Goal: Task Accomplishment & Management: Manage account settings

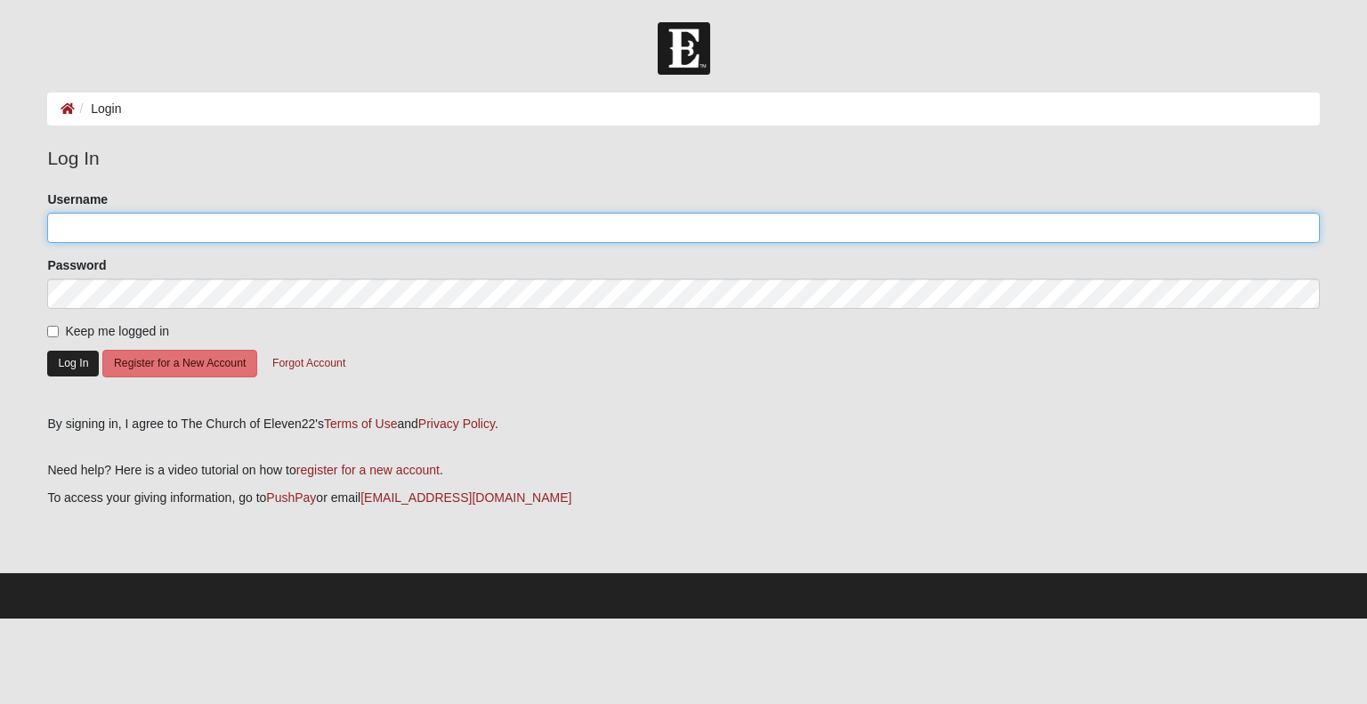
type input "Jbarba250@gmail.com"
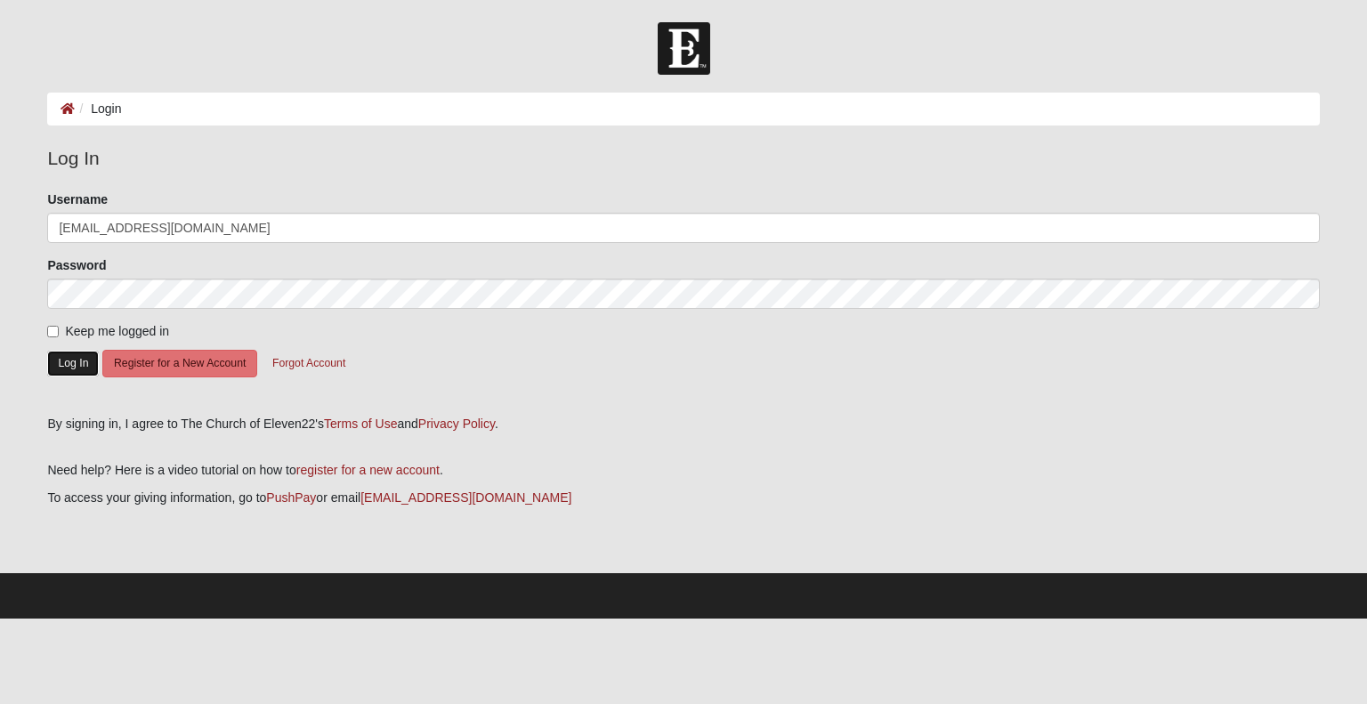
click at [68, 365] on button "Log In" at bounding box center [73, 364] width 52 height 26
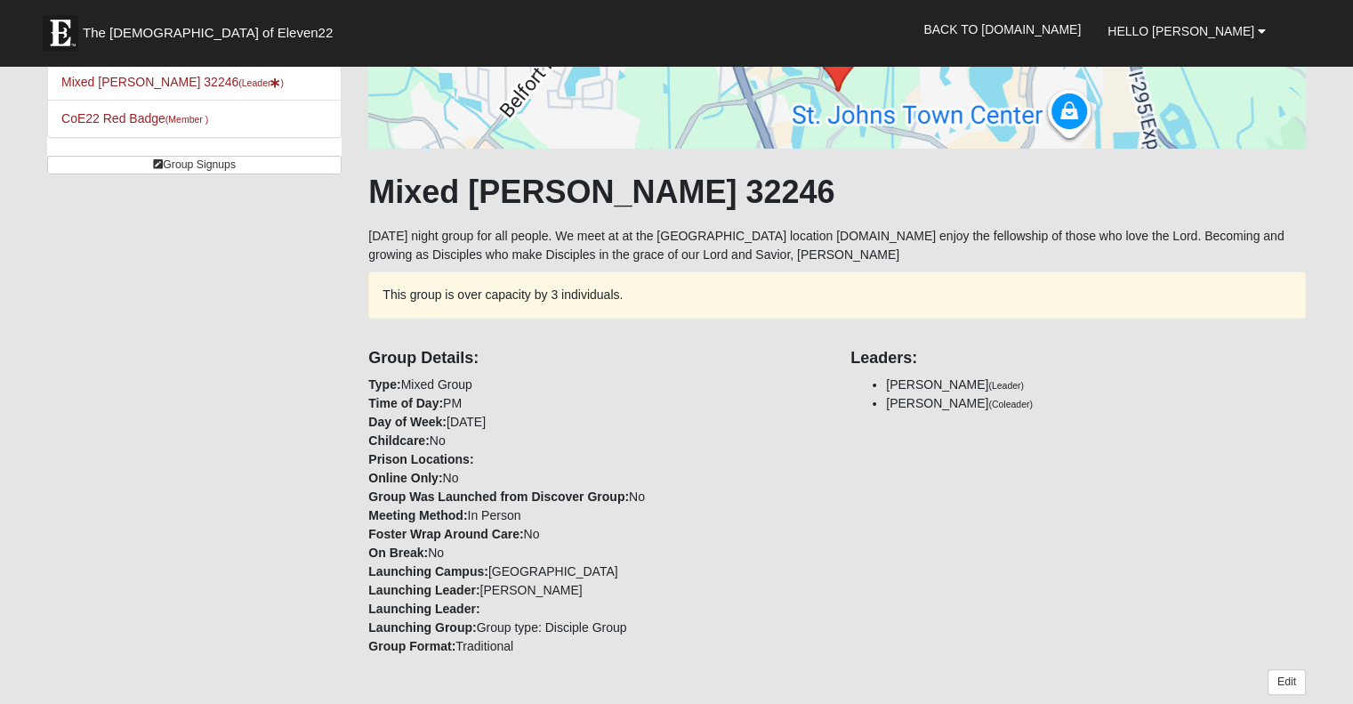
scroll to position [89, 0]
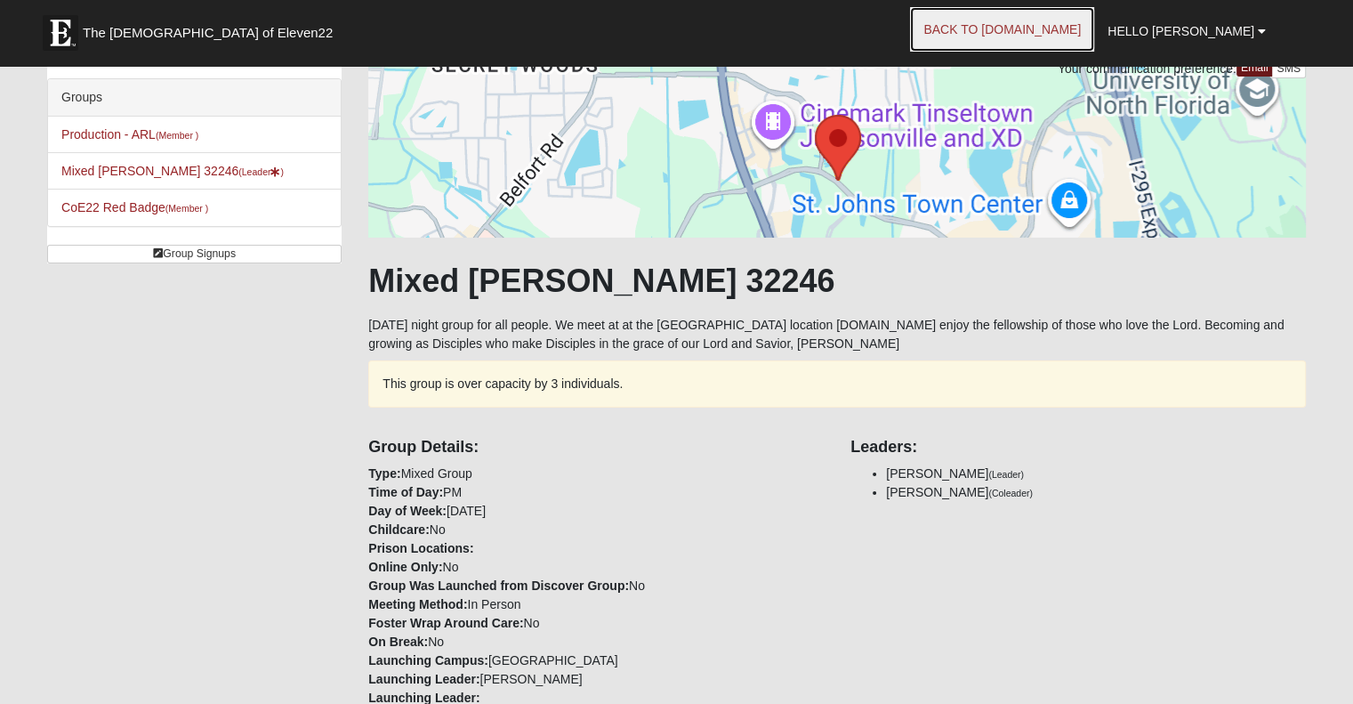
click at [1041, 24] on link "Back to COE22.com" at bounding box center [1002, 29] width 184 height 44
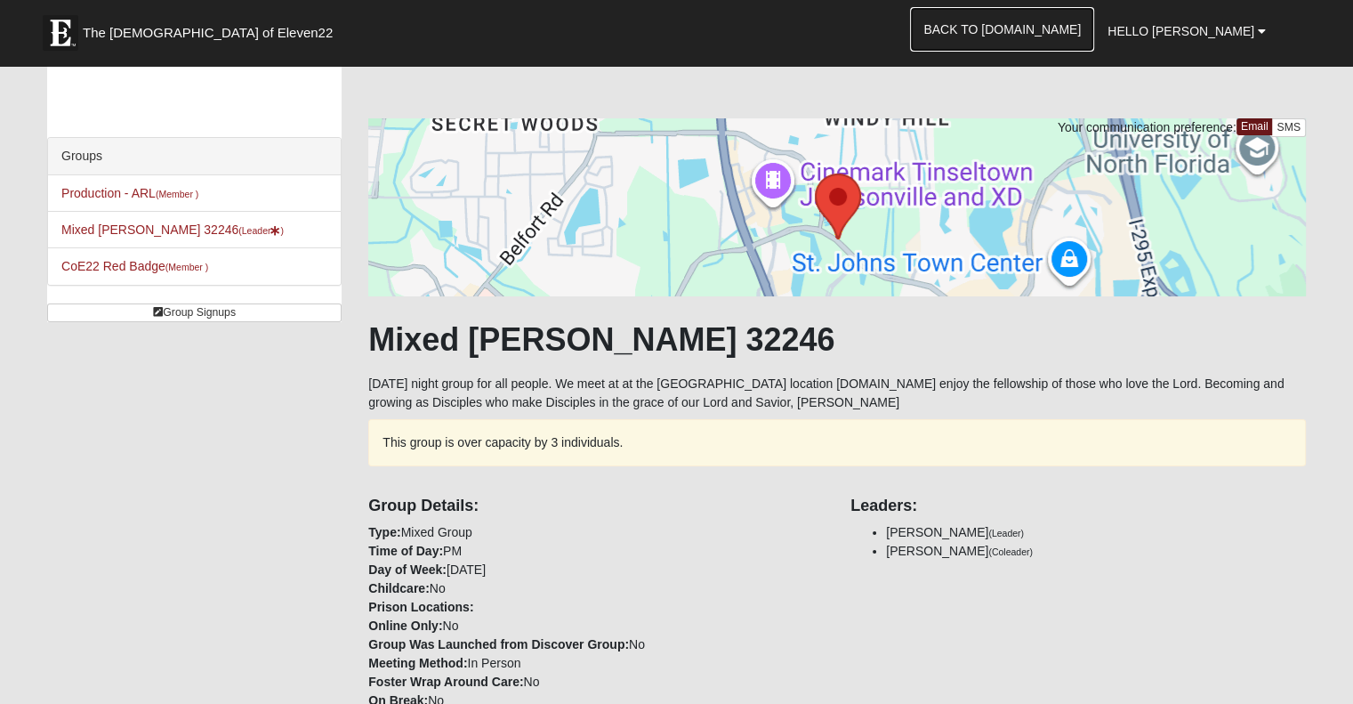
scroll to position [0, 0]
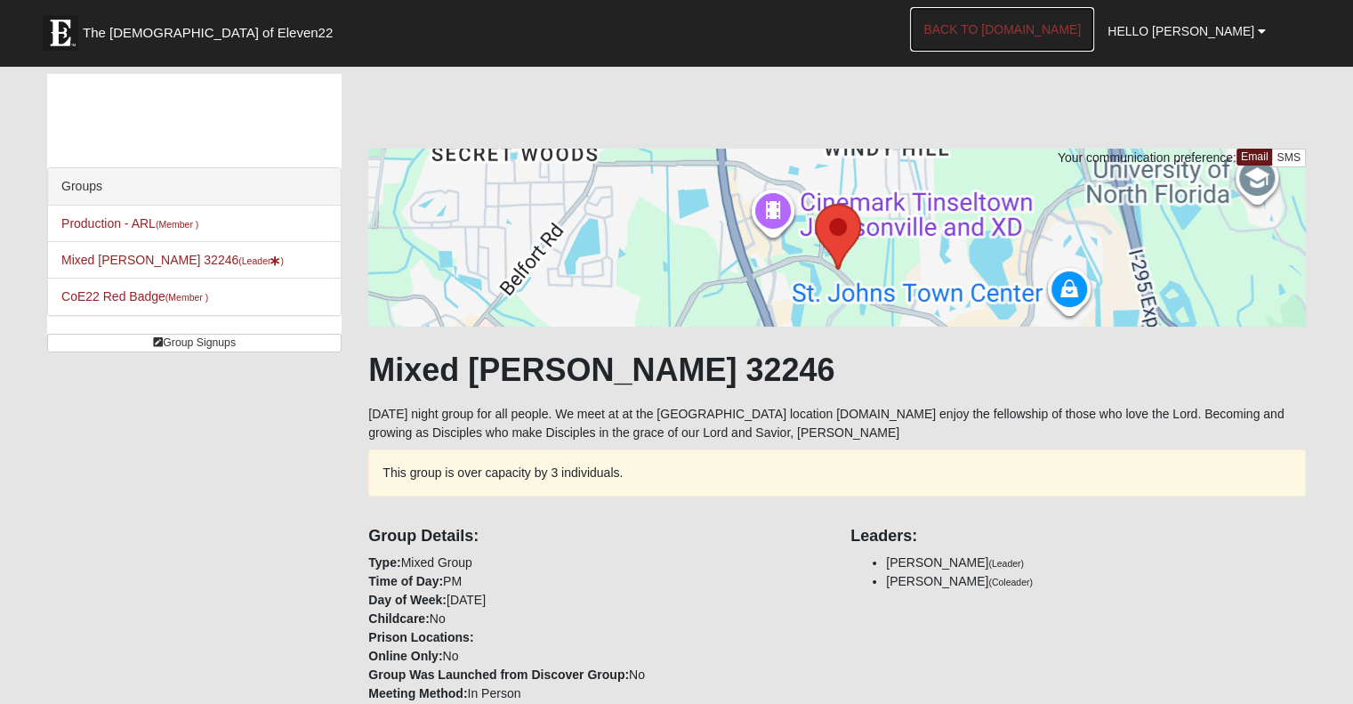
click at [1089, 33] on link "Back to COE22.com" at bounding box center [1002, 29] width 184 height 44
click at [1050, 22] on link "Back to COE22.com" at bounding box center [1002, 29] width 184 height 44
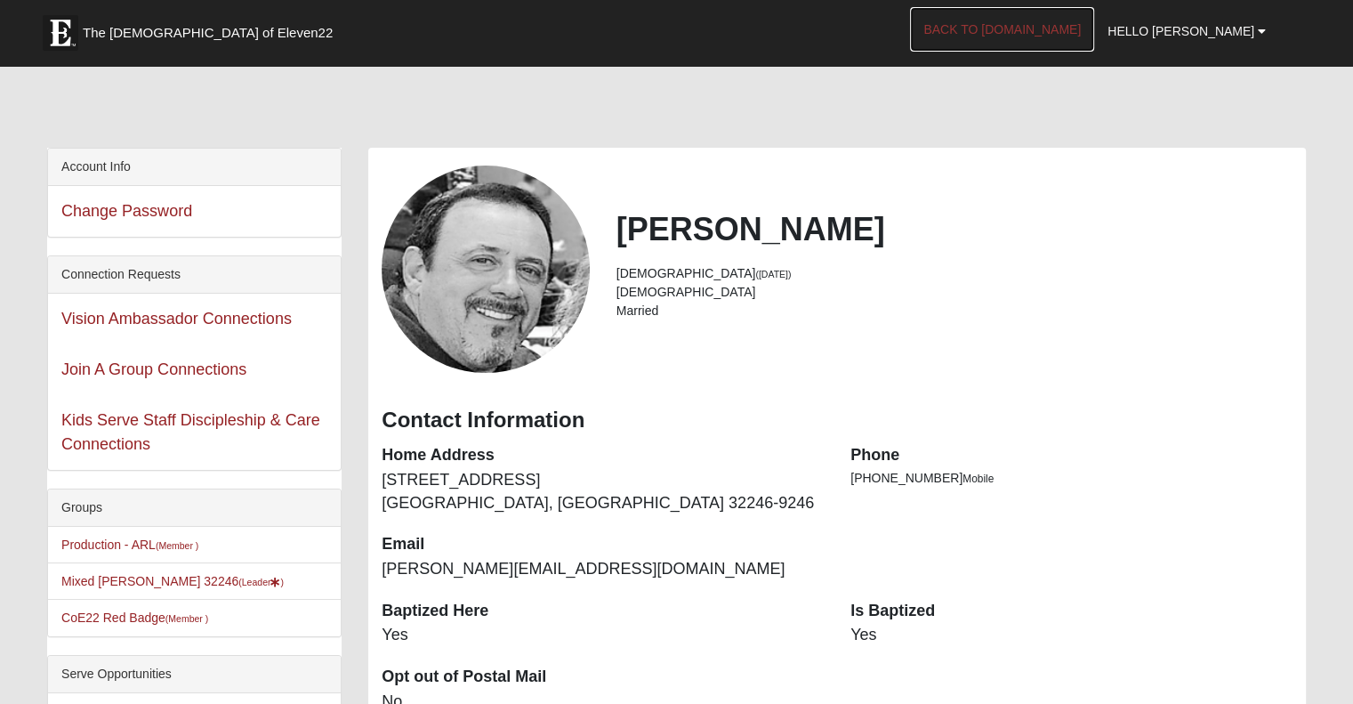
click at [1080, 31] on link "Back to [DOMAIN_NAME]" at bounding box center [1002, 29] width 184 height 44
